Goal: Complete application form

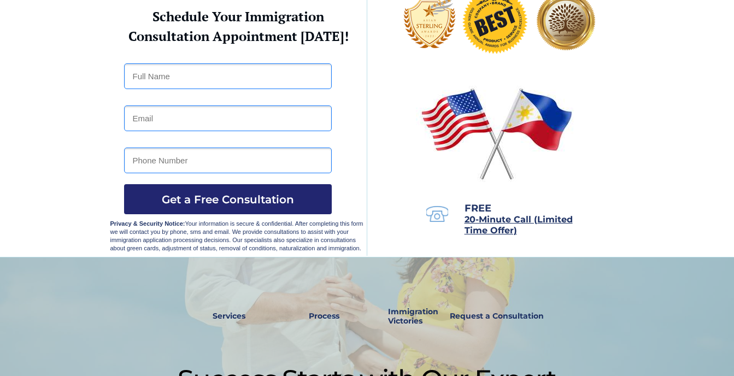
scroll to position [66, 0]
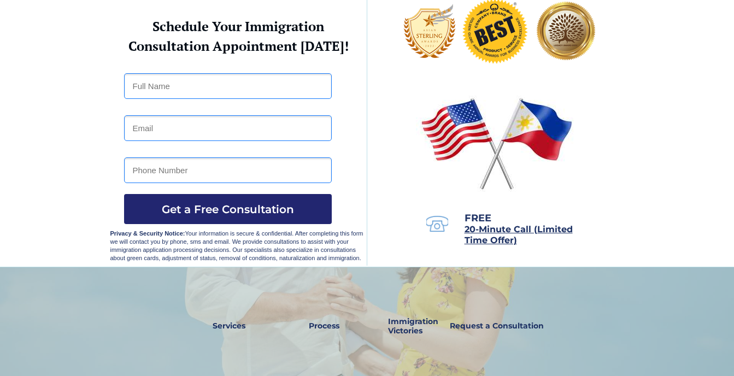
click at [197, 85] on input "text" at bounding box center [228, 86] width 208 height 26
type input "[PERSON_NAME]"
click at [195, 127] on input "email" at bounding box center [228, 128] width 208 height 26
click at [189, 128] on input "email" at bounding box center [228, 128] width 208 height 26
type input "[EMAIL_ADDRESS][DOMAIN_NAME]"
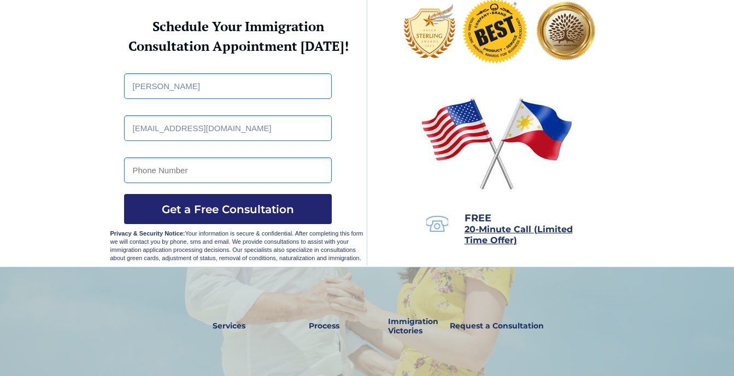
click at [198, 171] on input "tel" at bounding box center [228, 170] width 208 height 26
type input "09219443693"
click at [196, 205] on span "Get a Free Consultation" at bounding box center [228, 209] width 208 height 13
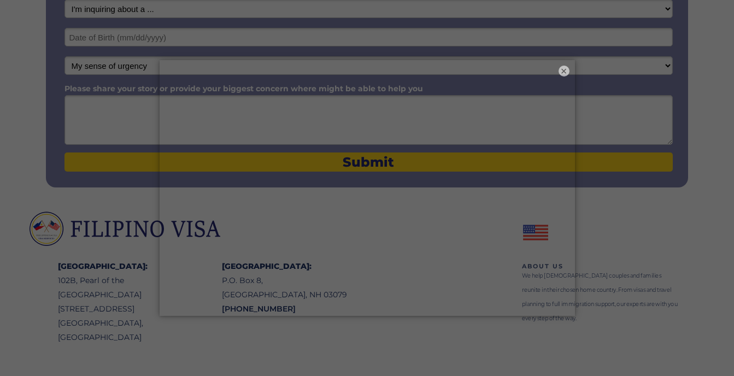
scroll to position [291, 0]
